Goal: Transaction & Acquisition: Purchase product/service

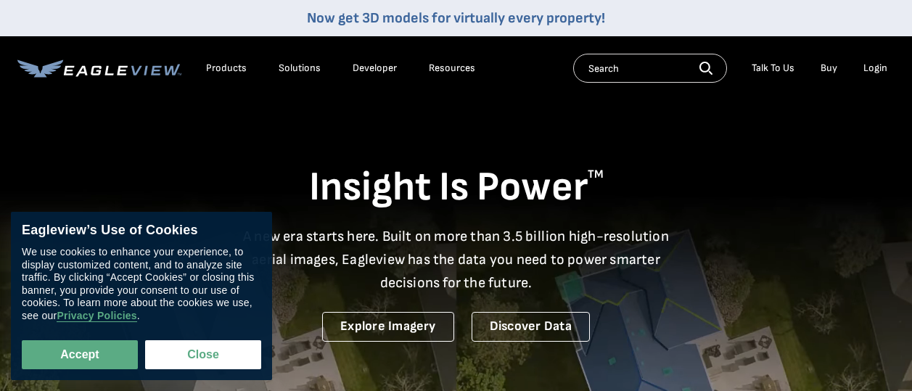
click at [86, 71] on icon at bounding box center [81, 70] width 12 height 11
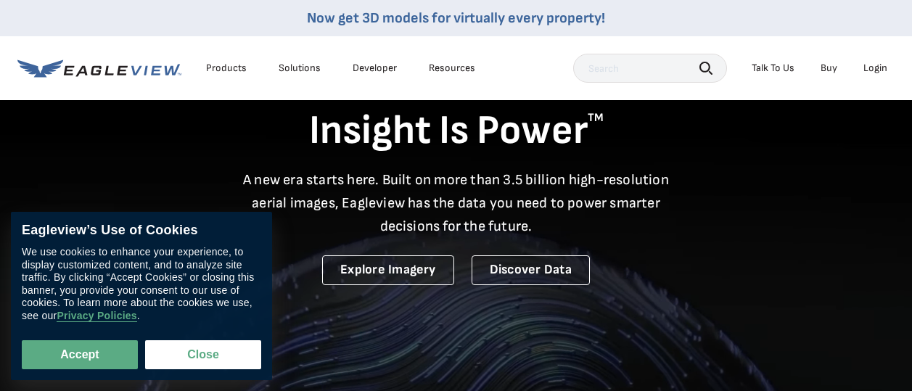
scroll to position [73, 0]
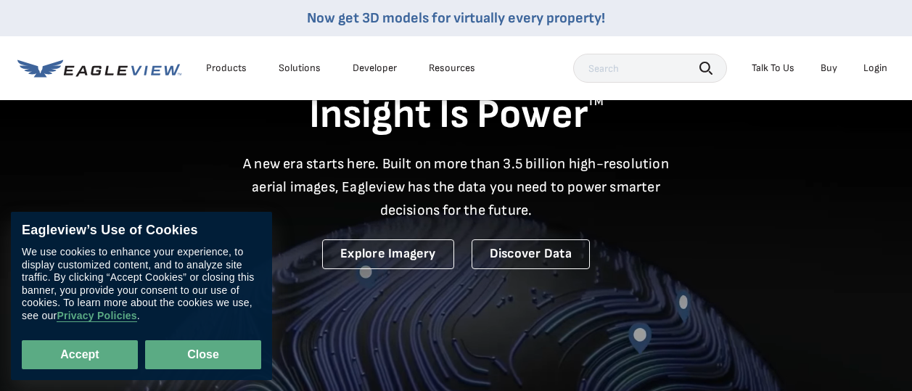
click at [198, 351] on button "Close" at bounding box center [203, 354] width 116 height 29
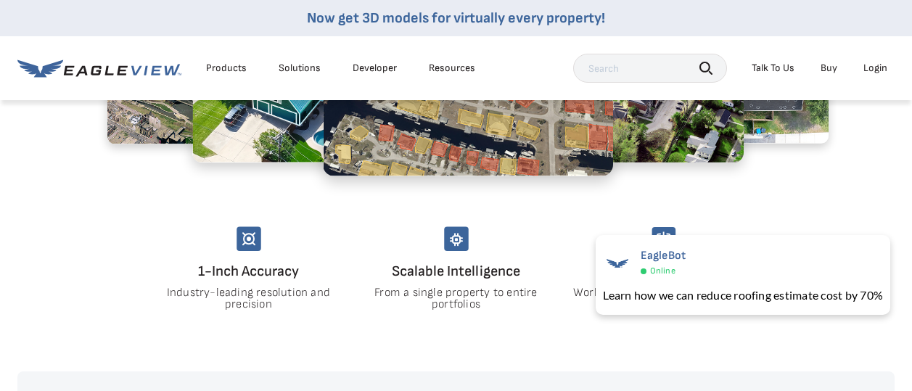
scroll to position [722, 0]
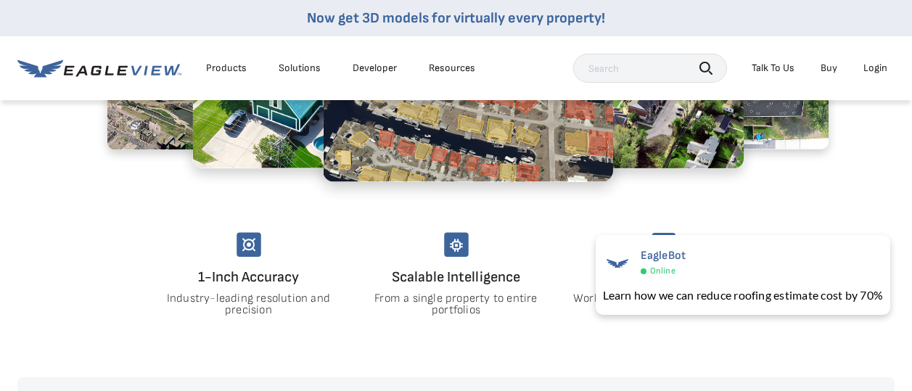
click at [777, 209] on div at bounding box center [455, 100] width 761 height 218
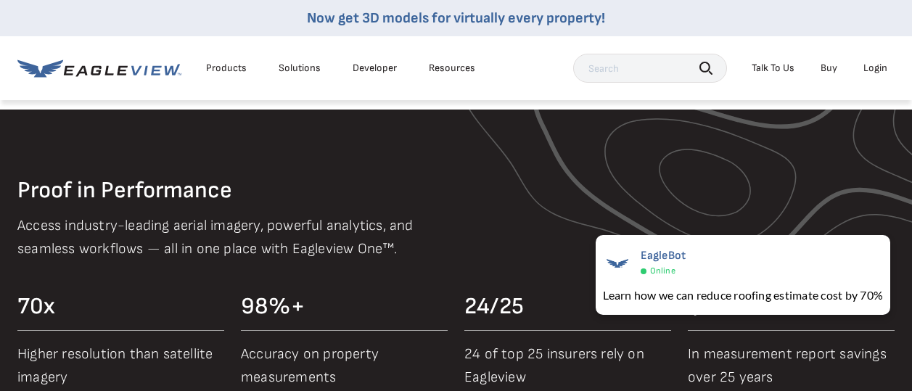
scroll to position [1378, 0]
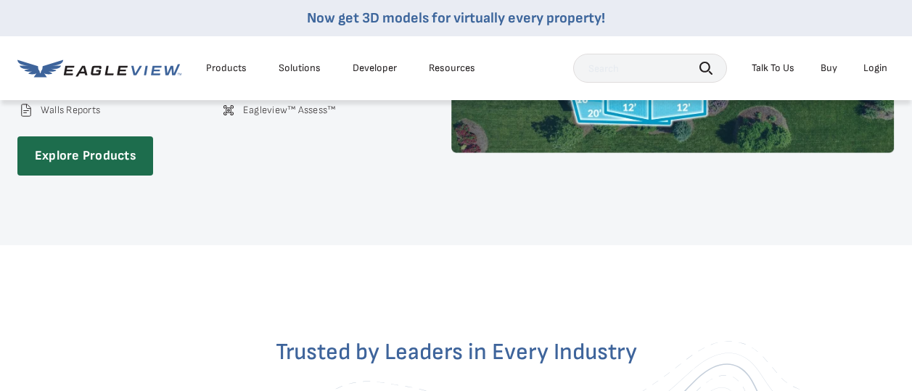
scroll to position [2104, 0]
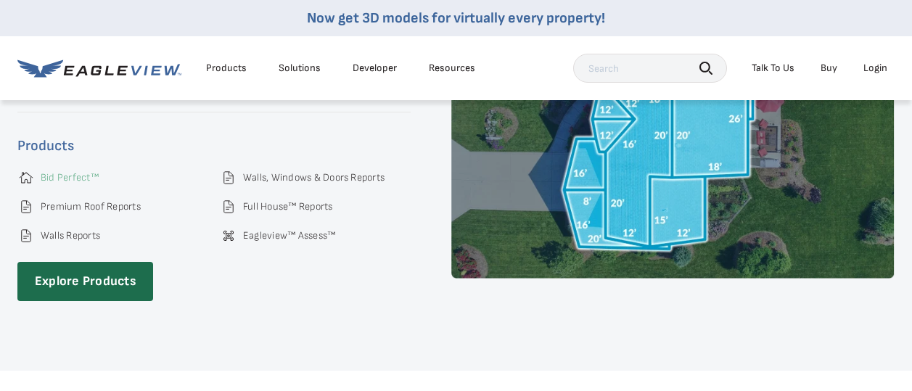
click at [50, 180] on link "Bid Perfect™" at bounding box center [70, 177] width 58 height 13
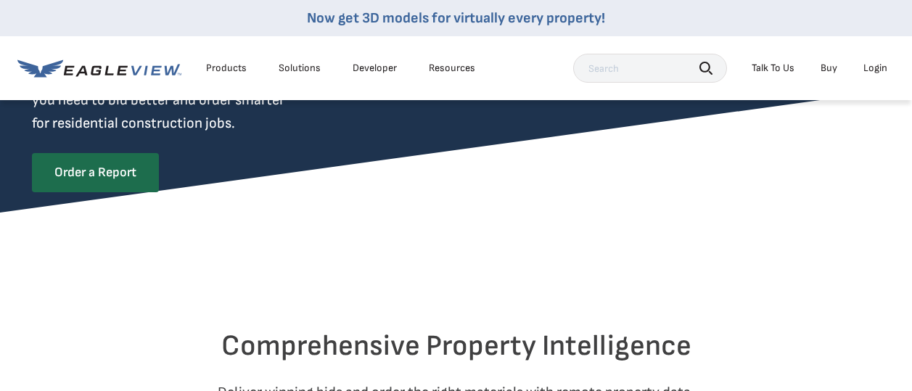
scroll to position [218, 0]
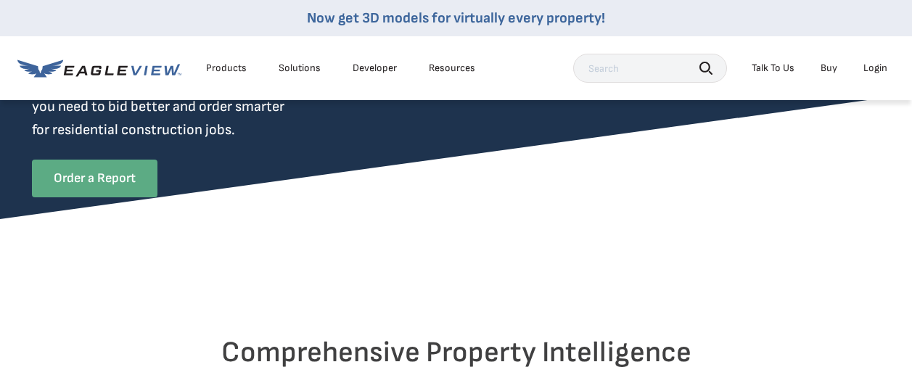
click at [126, 178] on link "Order a Report" at bounding box center [94, 179] width 125 height 38
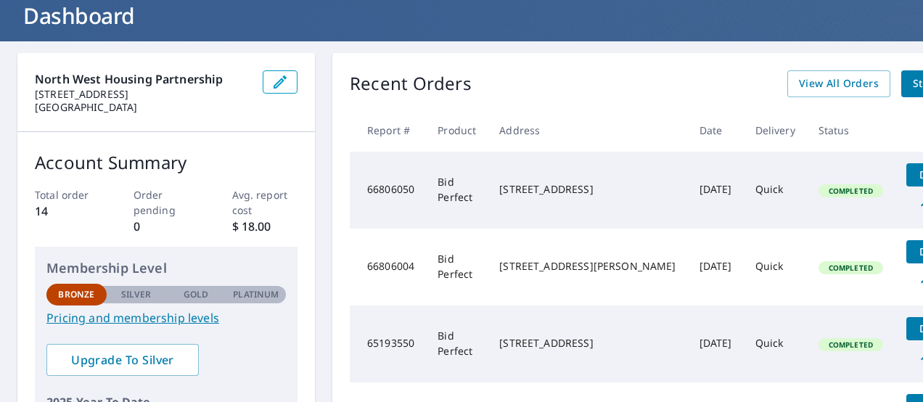
scroll to position [20, 0]
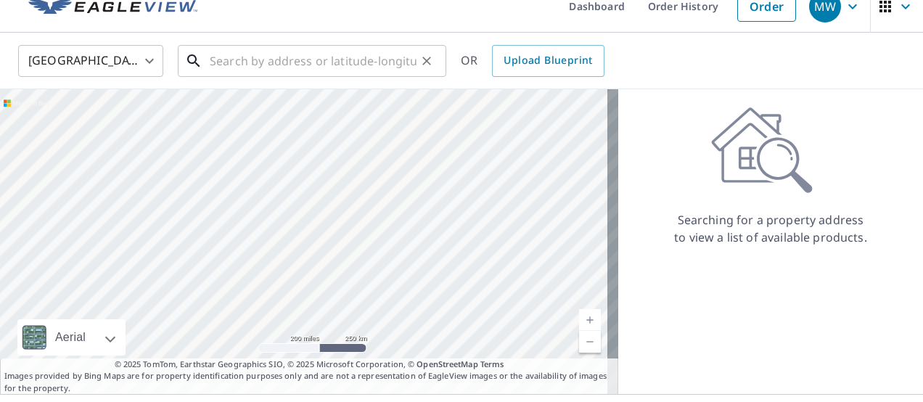
click at [223, 59] on input "text" at bounding box center [313, 61] width 207 height 41
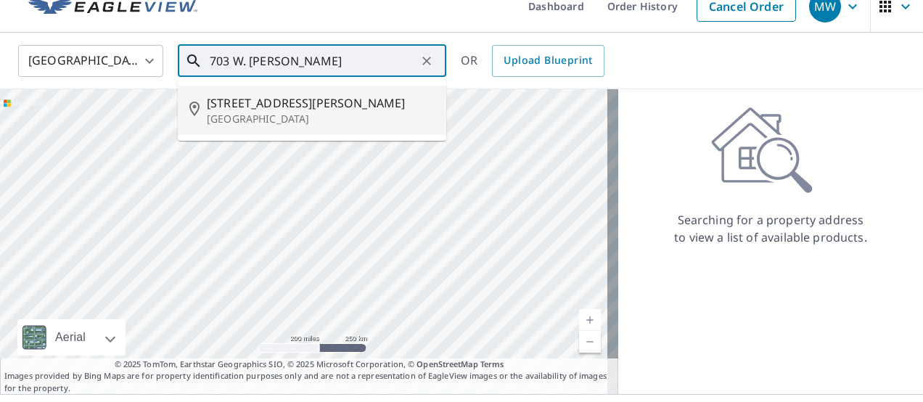
click at [247, 109] on span "[STREET_ADDRESS][PERSON_NAME]" at bounding box center [321, 102] width 228 height 17
type input "[STREET_ADDRESS][PERSON_NAME]"
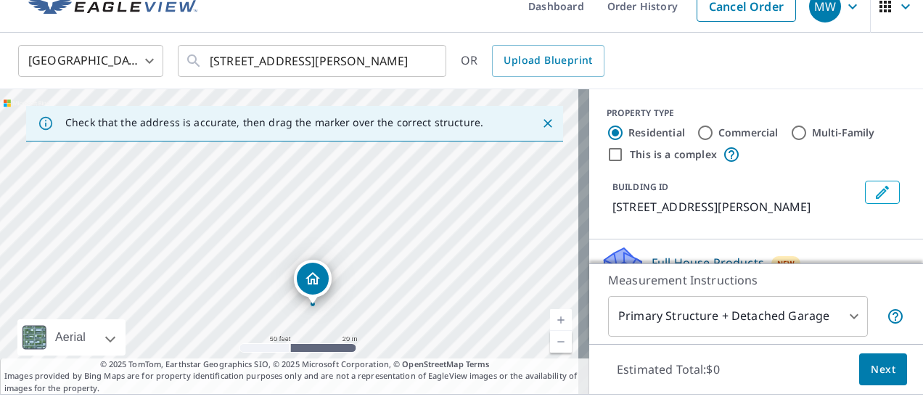
drag, startPoint x: 276, startPoint y: 265, endPoint x: 297, endPoint y: 158, distance: 108.5
click at [297, 158] on div "[STREET_ADDRESS][PERSON_NAME]" at bounding box center [294, 241] width 589 height 305
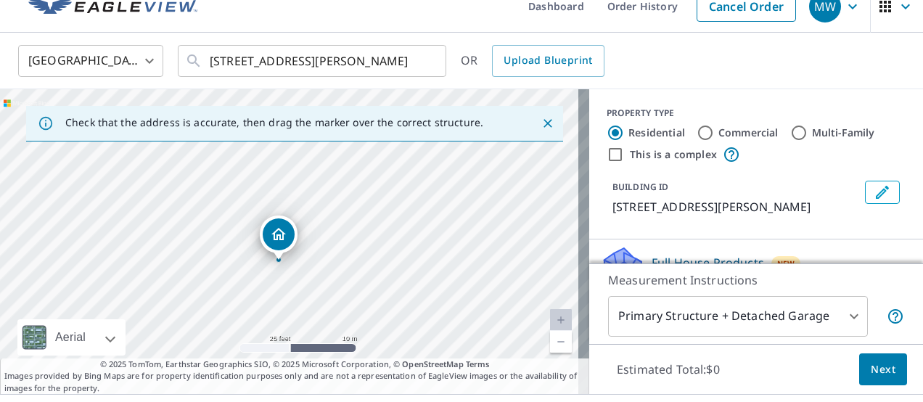
drag, startPoint x: 312, startPoint y: 265, endPoint x: 321, endPoint y: 181, distance: 85.3
click at [321, 181] on div "[STREET_ADDRESS][PERSON_NAME]" at bounding box center [294, 241] width 589 height 305
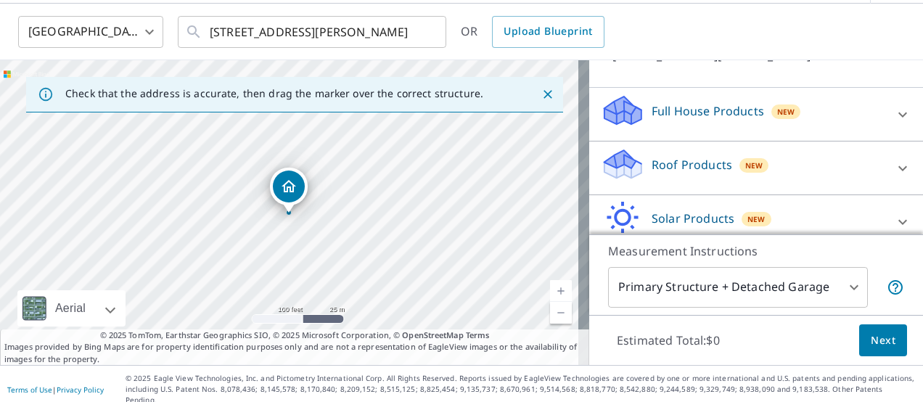
scroll to position [136, 0]
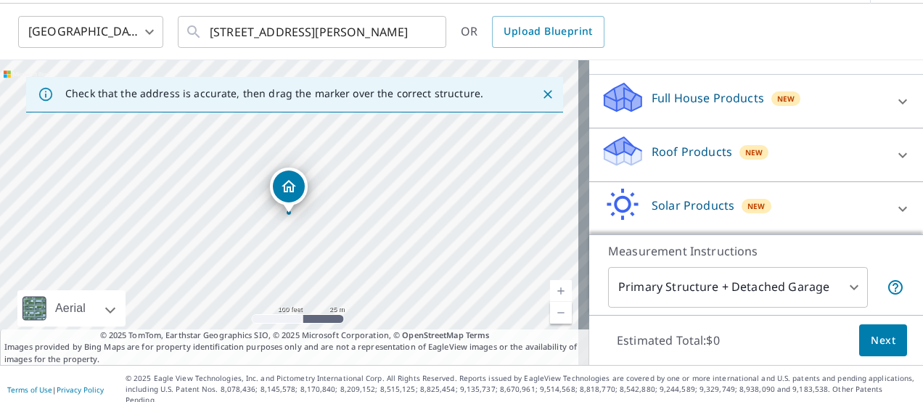
click at [693, 160] on p "Roof Products" at bounding box center [691, 151] width 81 height 17
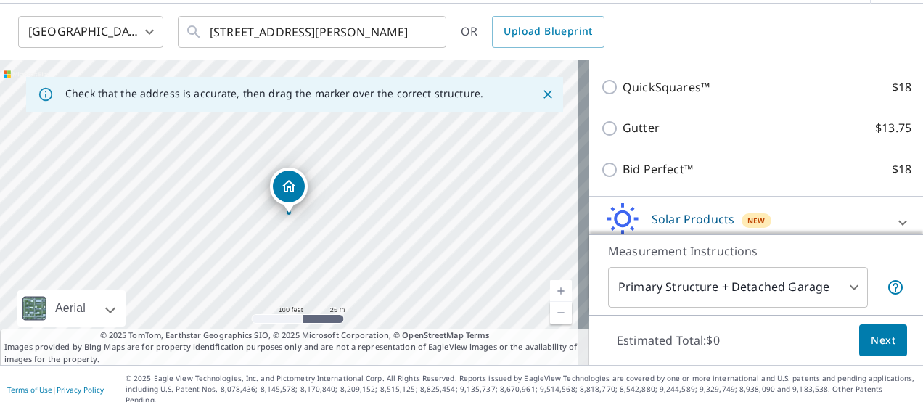
scroll to position [281, 0]
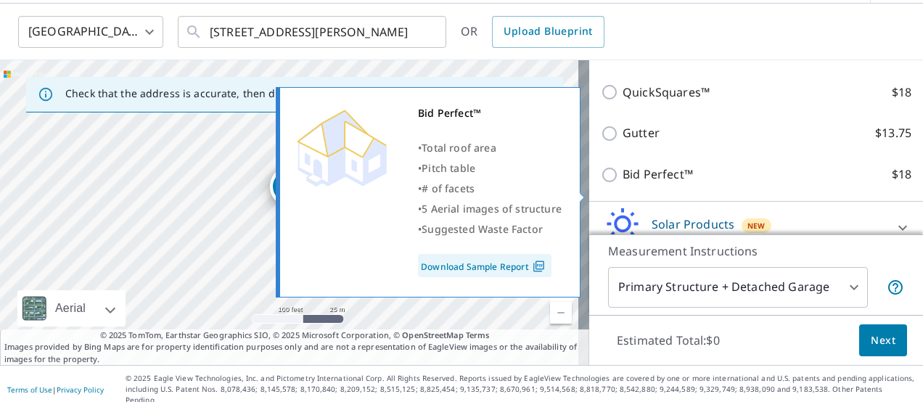
click at [601, 184] on input "Bid Perfect™ $18" at bounding box center [612, 174] width 22 height 17
checkbox input "true"
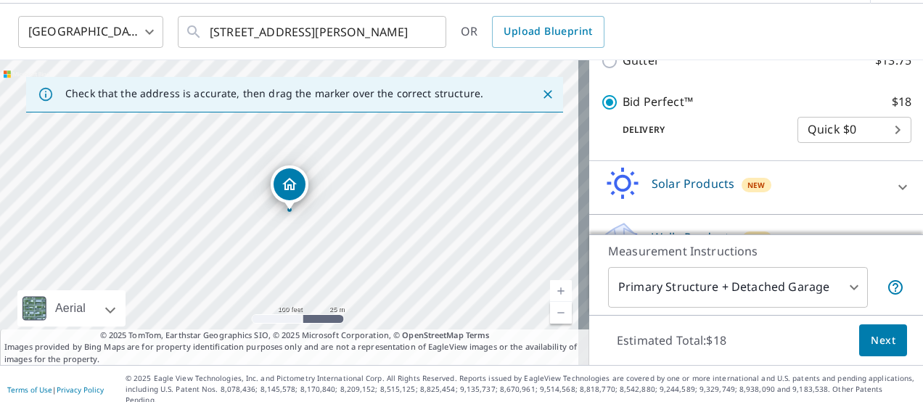
scroll to position [421, 0]
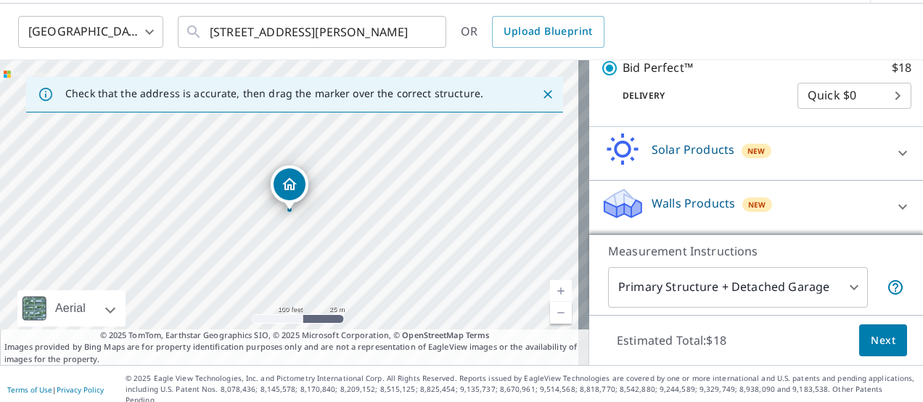
click at [825, 279] on body "MW MW Dashboard Order History Cancel Order MW United States US ​ 703 W Cathy Ln…" at bounding box center [461, 201] width 923 height 402
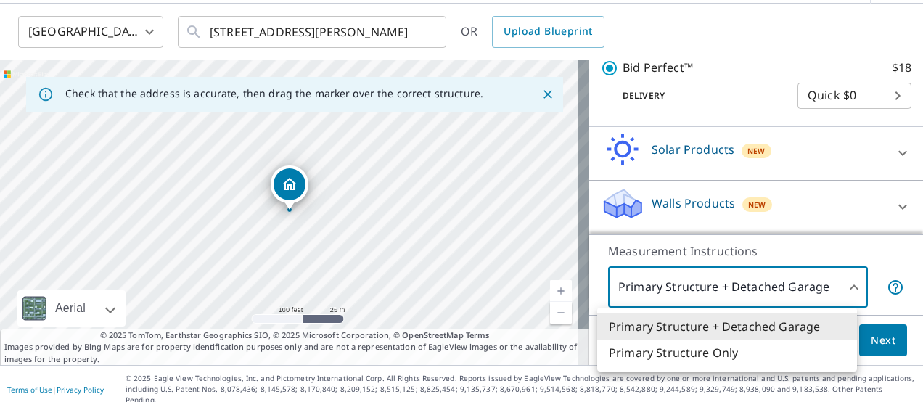
click at [676, 357] on li "Primary Structure Only" at bounding box center [727, 352] width 260 height 26
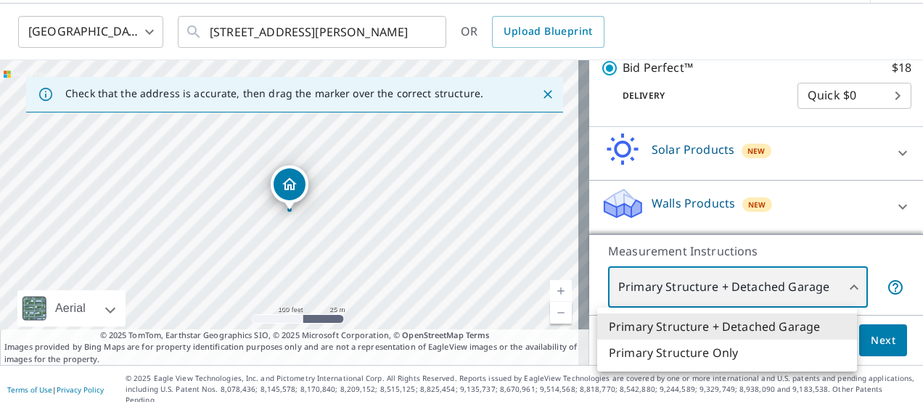
type input "2"
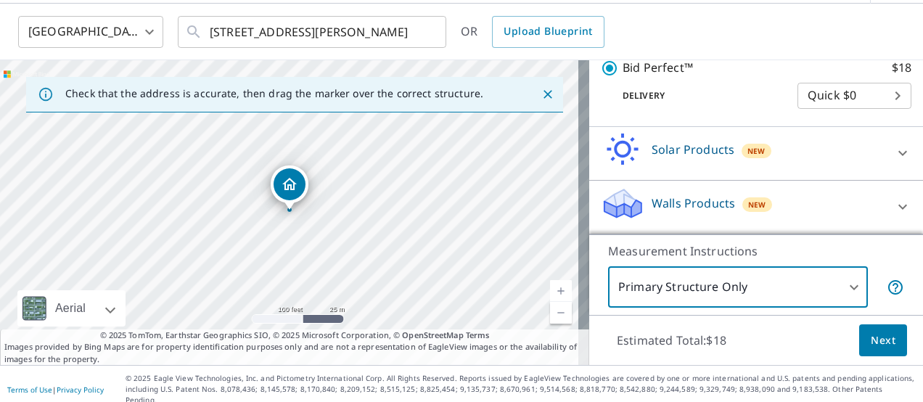
click at [878, 344] on span "Next" at bounding box center [882, 340] width 25 height 18
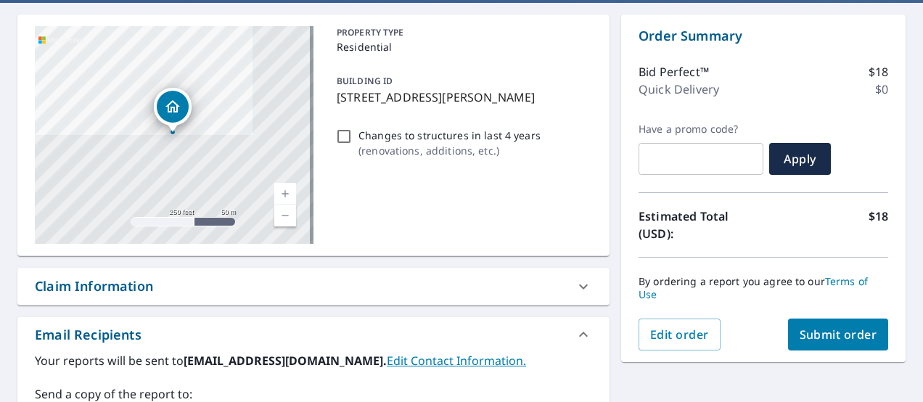
scroll to position [194, 0]
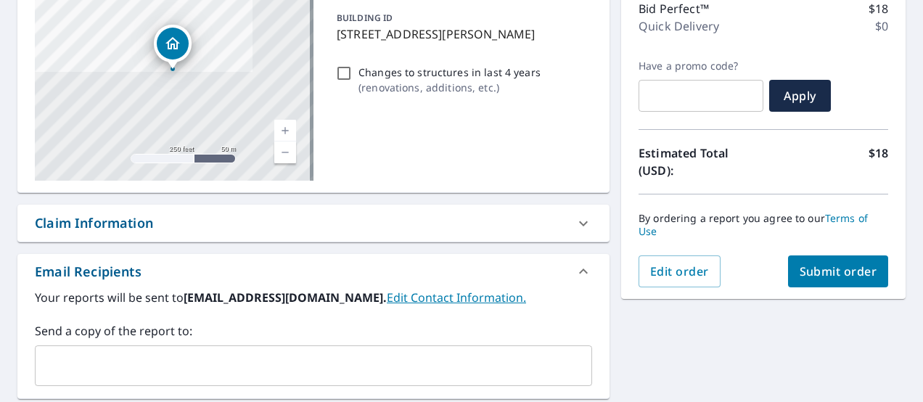
click at [843, 269] on span "Submit order" at bounding box center [838, 271] width 78 height 16
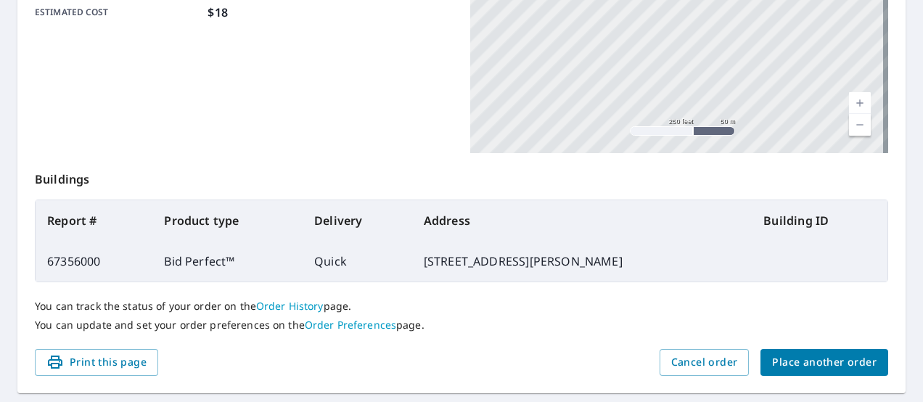
scroll to position [451, 0]
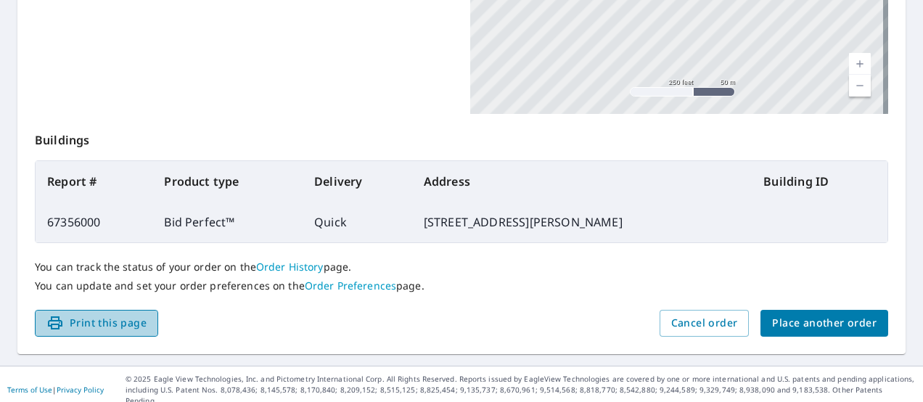
click at [117, 326] on span "Print this page" at bounding box center [96, 323] width 100 height 18
